Goal: Information Seeking & Learning: Learn about a topic

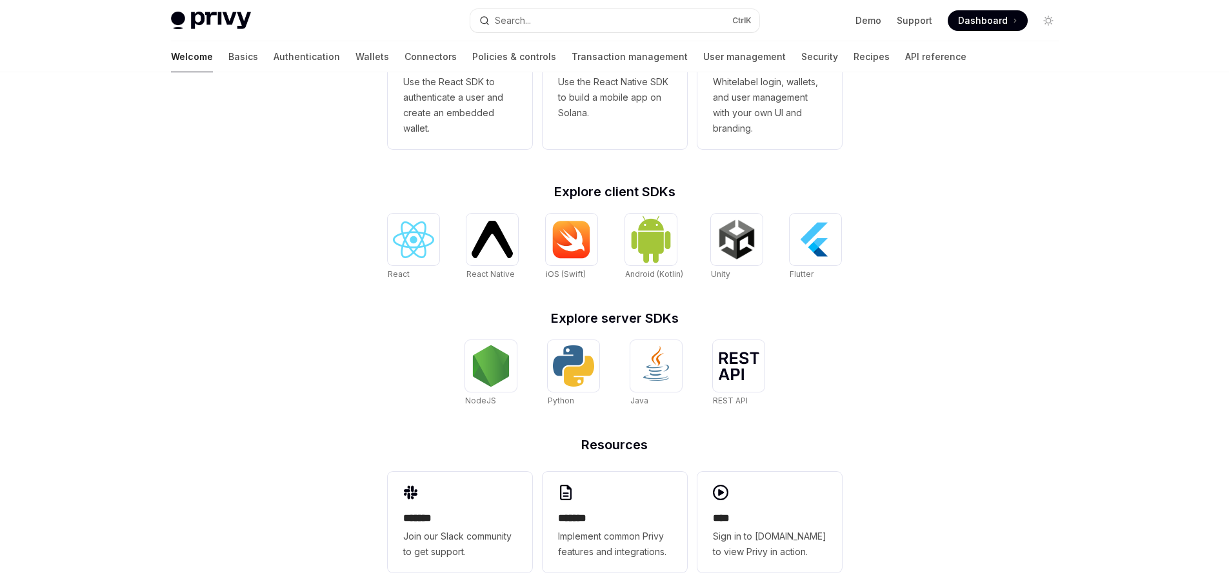
scroll to position [438, 0]
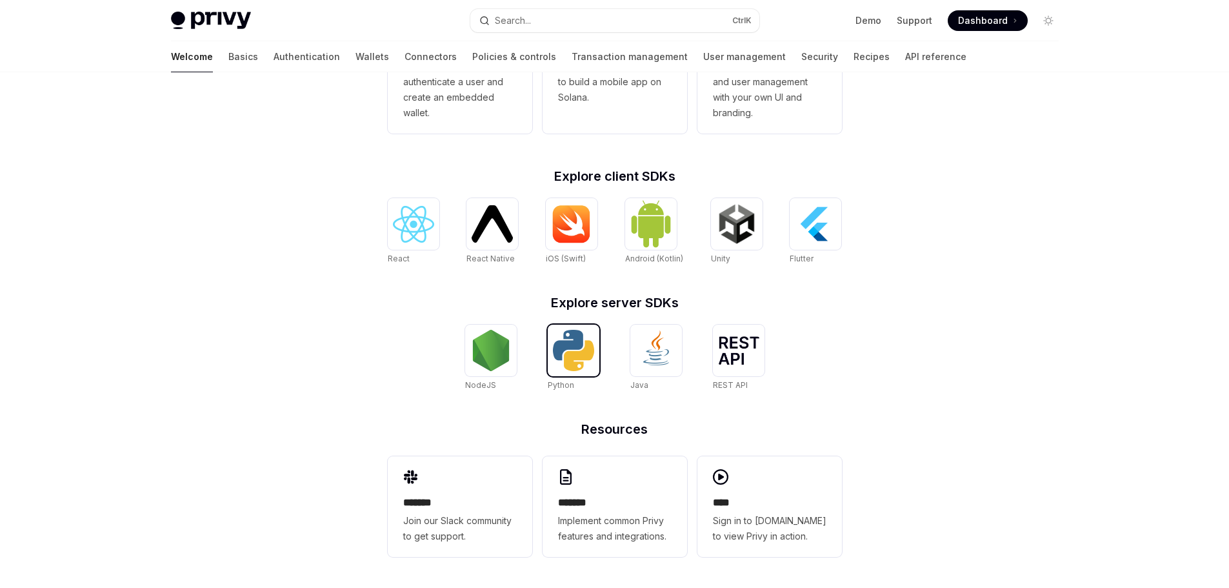
click at [585, 355] on img at bounding box center [573, 350] width 41 height 41
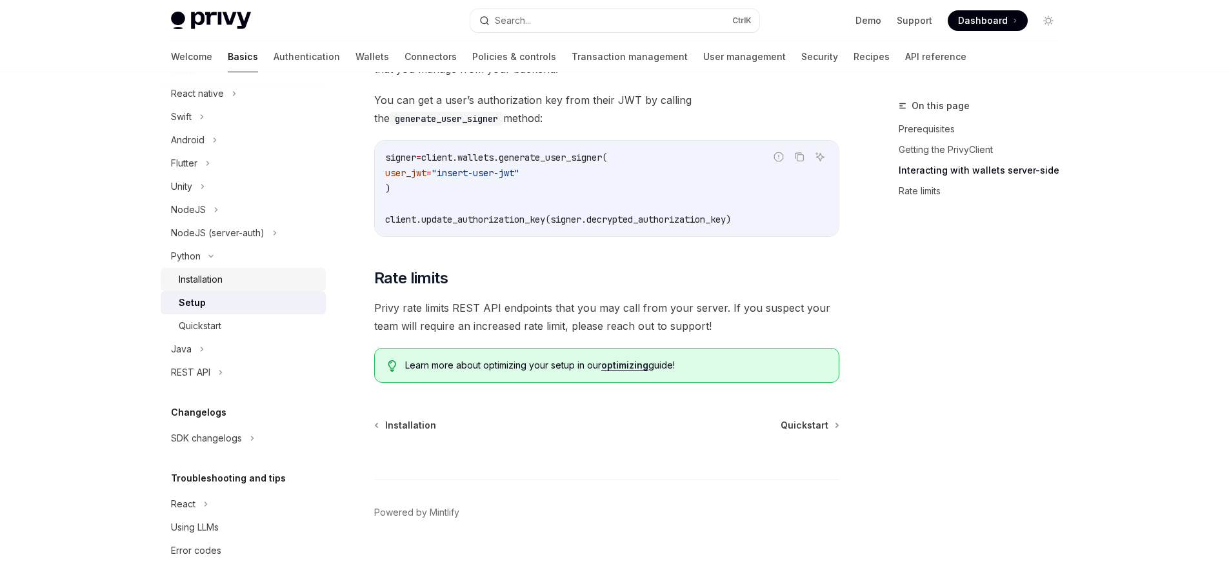
scroll to position [587, 0]
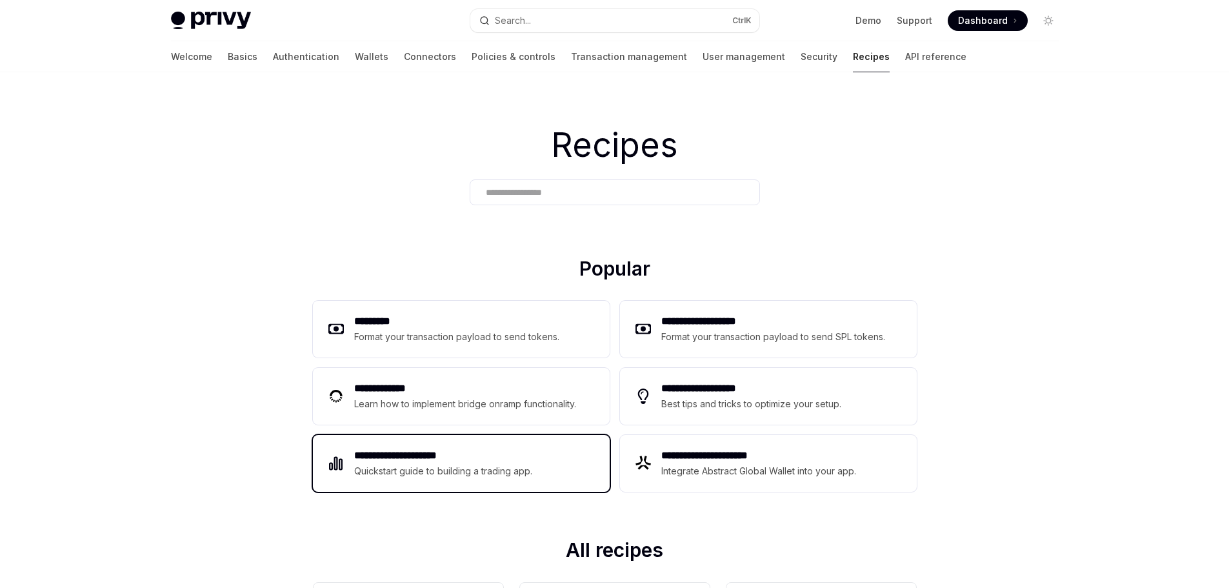
click at [425, 445] on div "**********" at bounding box center [461, 463] width 297 height 57
type textarea "*"
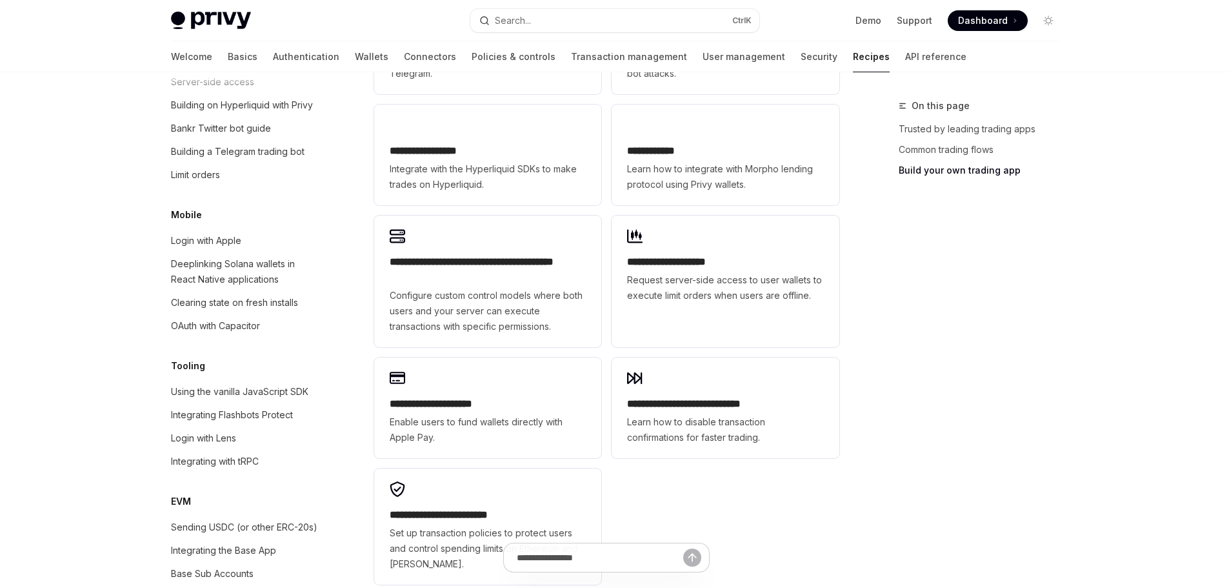
scroll to position [1031, 0]
